Goal: Find specific page/section: Find specific page/section

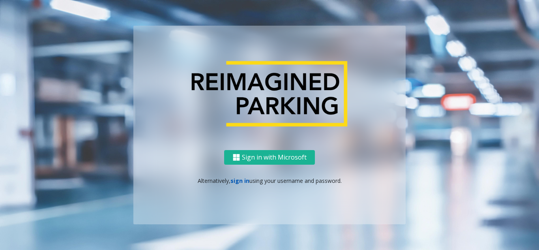
click at [236, 180] on link "sign in" at bounding box center [240, 181] width 19 height 8
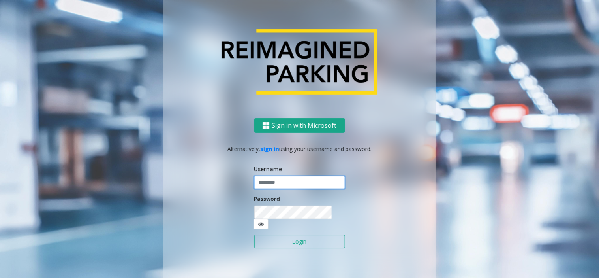
type input "**********"
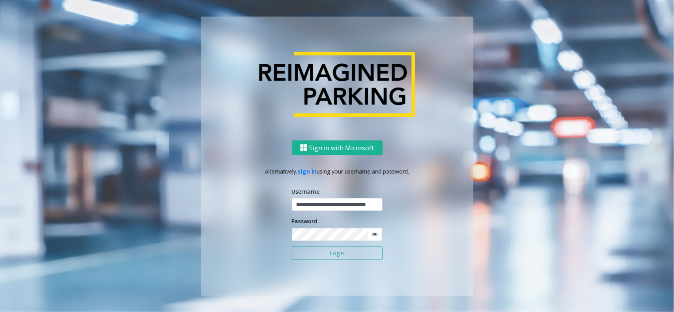
click at [311, 236] on button "Login" at bounding box center [337, 253] width 91 height 13
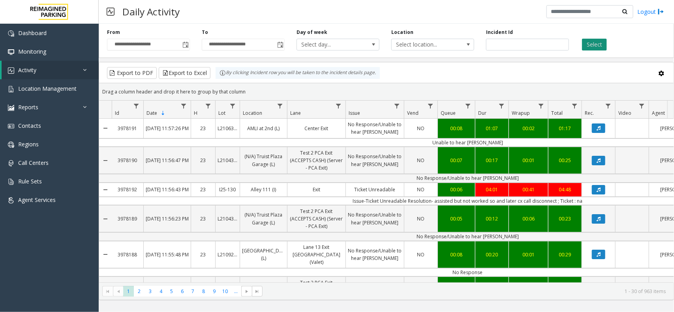
click at [539, 44] on button "Select" at bounding box center [594, 45] width 25 height 12
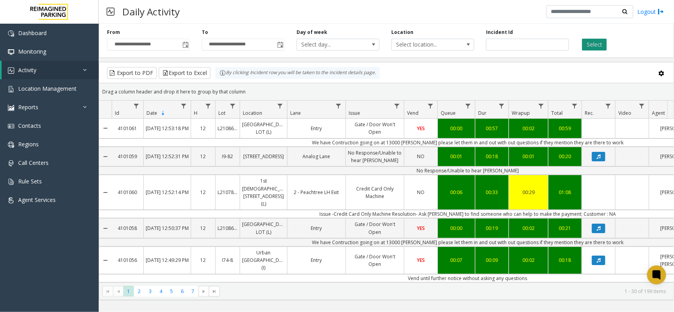
click at [539, 45] on button "Select" at bounding box center [594, 45] width 25 height 12
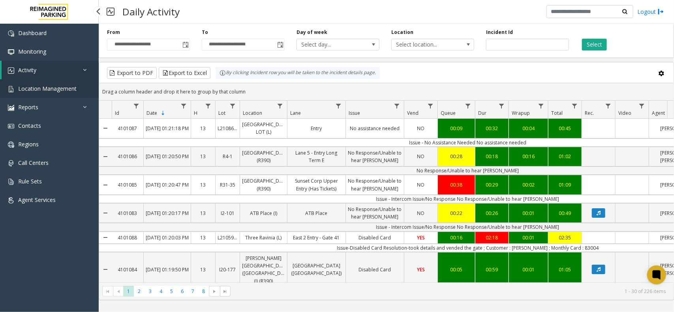
click at [49, 87] on span "Location Management" at bounding box center [47, 89] width 58 height 8
click at [58, 87] on span "Location Management" at bounding box center [47, 89] width 58 height 8
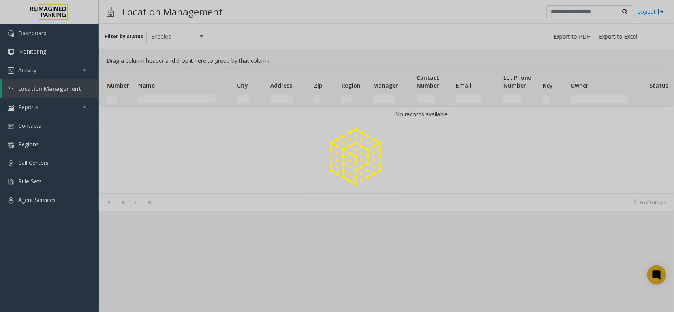
click at [44, 91] on div at bounding box center [337, 156] width 674 height 312
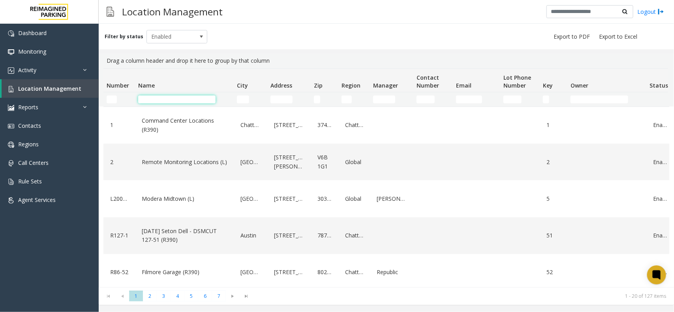
click at [157, 99] on input "Name Filter" at bounding box center [176, 100] width 77 height 8
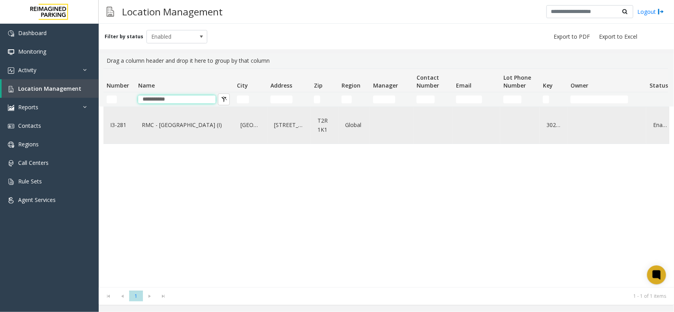
type input "**********"
click at [192, 127] on link "RMC - [GEOGRAPHIC_DATA] (I)" at bounding box center [184, 125] width 89 height 13
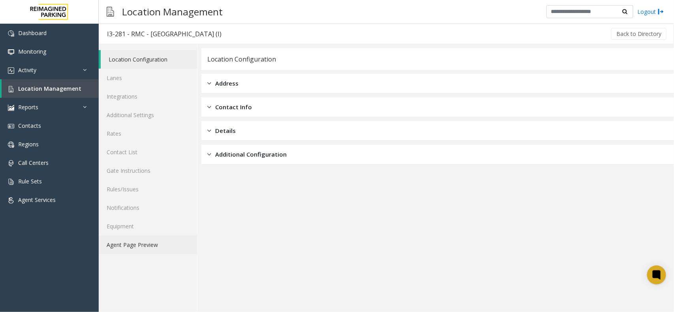
click at [145, 236] on link "Agent Page Preview" at bounding box center [148, 245] width 98 height 19
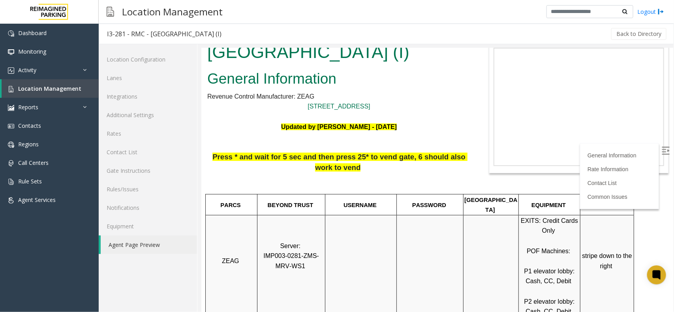
scroll to position [49, 0]
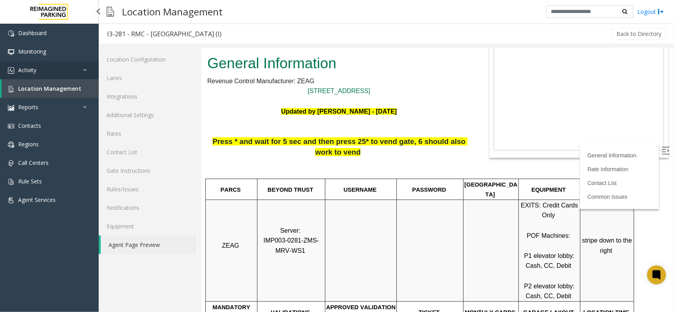
click at [62, 71] on link "Activity" at bounding box center [49, 70] width 99 height 19
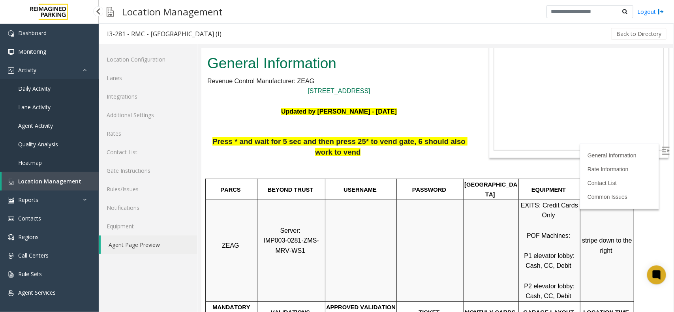
click at [56, 93] on link "Daily Activity" at bounding box center [49, 88] width 99 height 19
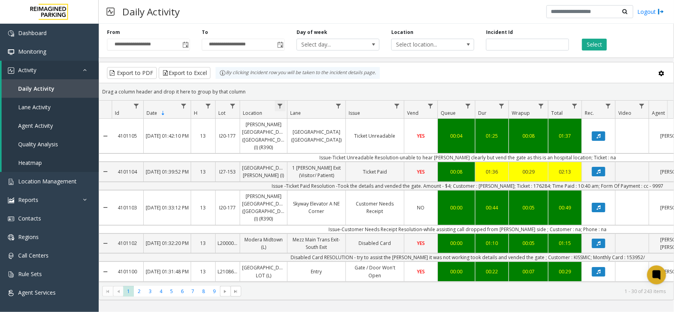
click at [280, 107] on span "Data table" at bounding box center [280, 106] width 6 height 6
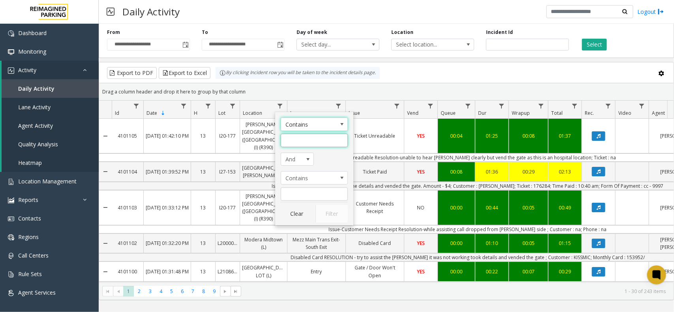
click at [302, 142] on input "Location Filter" at bounding box center [314, 140] width 67 height 13
type input "****"
click at [329, 210] on button "Filter" at bounding box center [332, 213] width 32 height 17
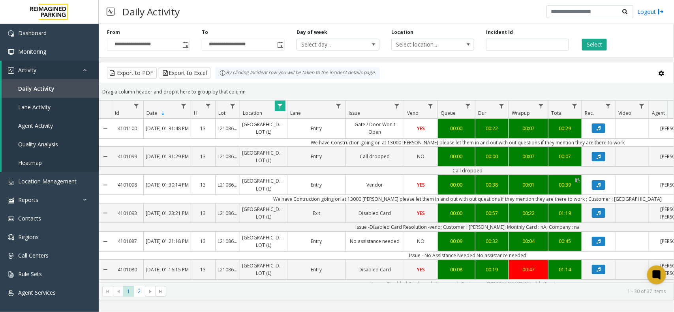
scroll to position [49, 0]
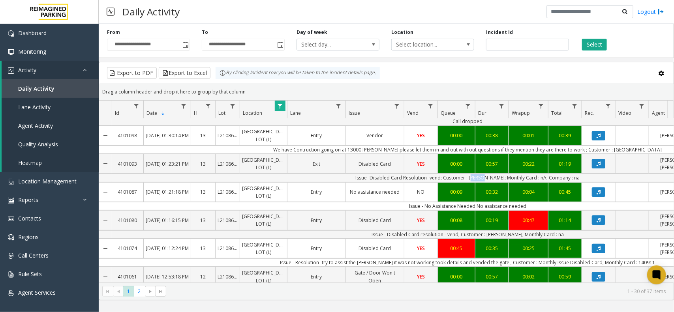
drag, startPoint x: 481, startPoint y: 211, endPoint x: 490, endPoint y: 212, distance: 9.9
click at [490, 182] on td "Issue -Disabled Card Resolution -vend; Customer : [PERSON_NAME]; Monthly Card :…" at bounding box center [468, 178] width 712 height 8
copy td "[PERSON_NAME]"
click at [539, 154] on td "We have Contruction going on at 13000 [PERSON_NAME] please let them in and out …" at bounding box center [468, 150] width 712 height 8
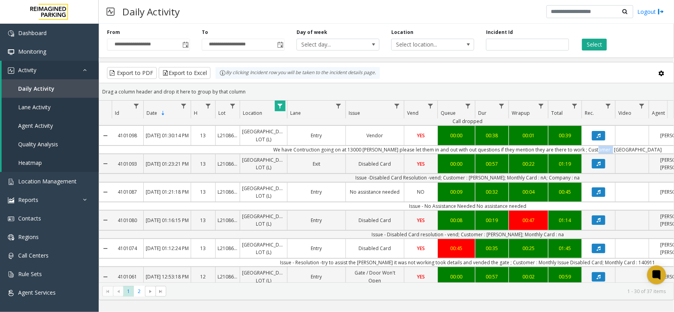
copy td "[PERSON_NAME]"
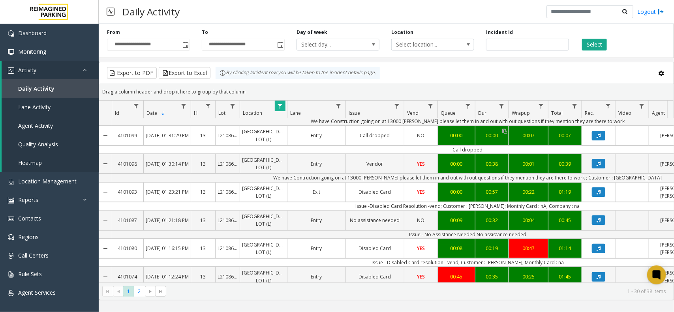
scroll to position [0, 0]
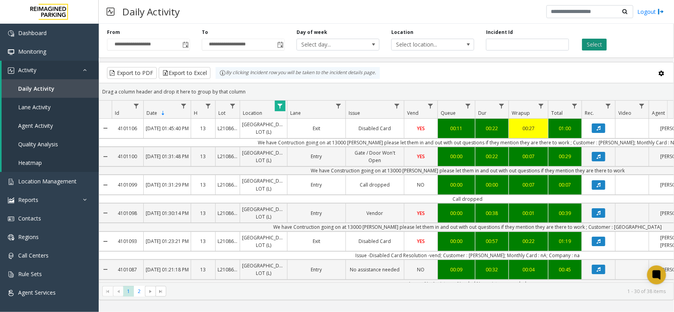
click at [539, 45] on button "Select" at bounding box center [594, 45] width 25 height 12
